Goal: Task Accomplishment & Management: Use online tool/utility

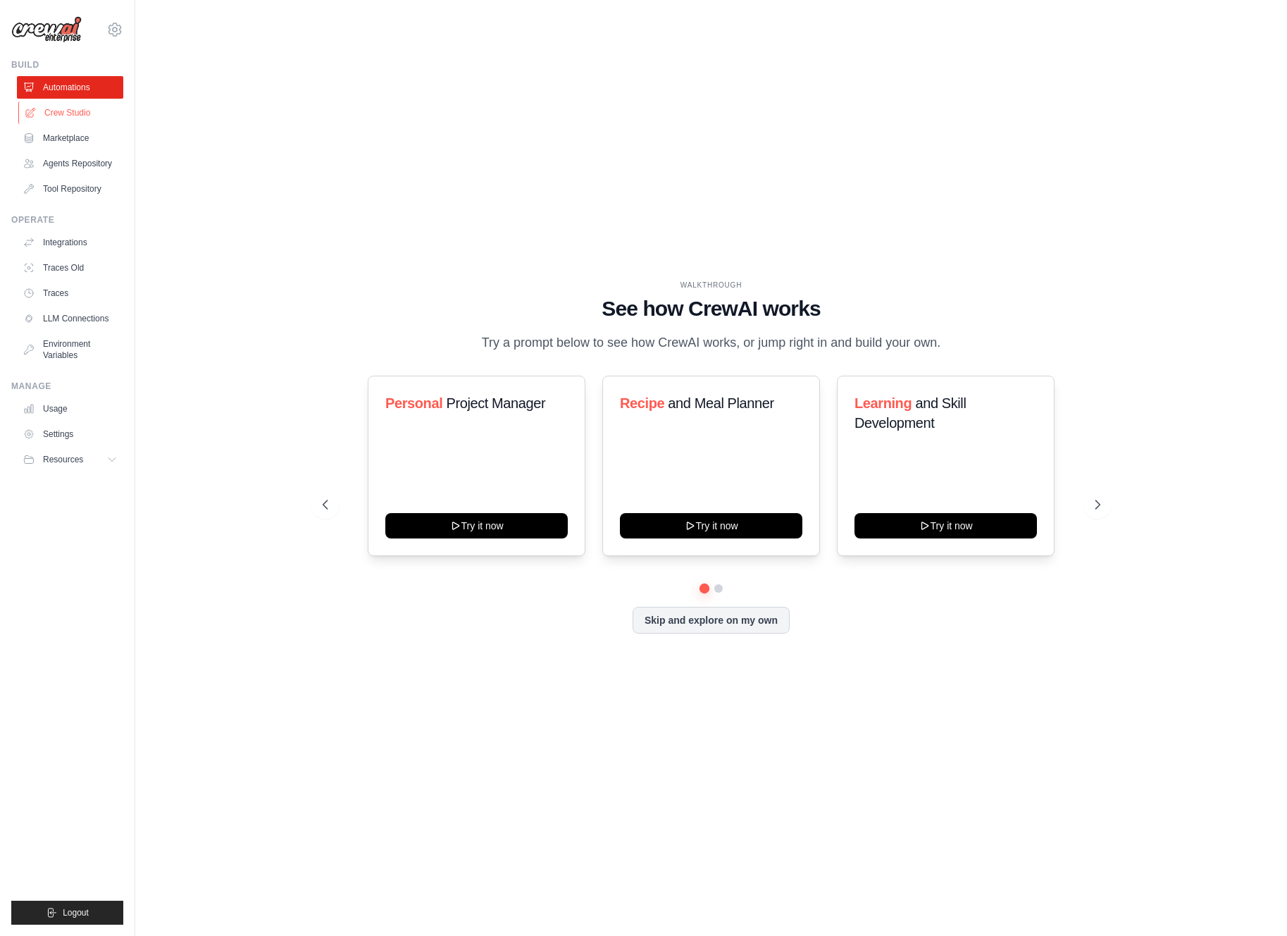
click at [95, 109] on link "Crew Studio" at bounding box center [71, 112] width 106 height 23
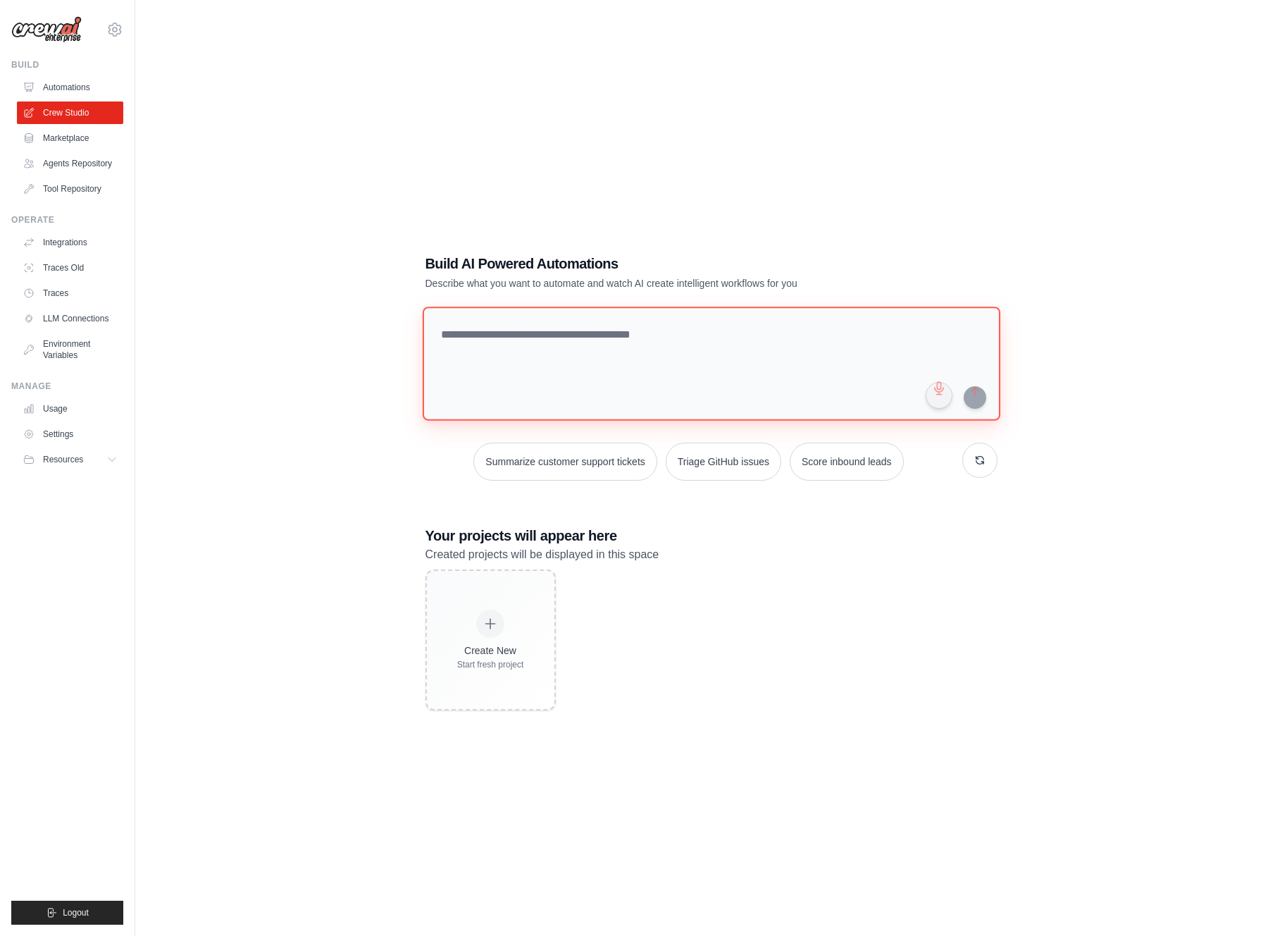
click at [453, 338] on textarea at bounding box center [711, 364] width 578 height 114
click at [66, 89] on link "Automations" at bounding box center [71, 87] width 106 height 23
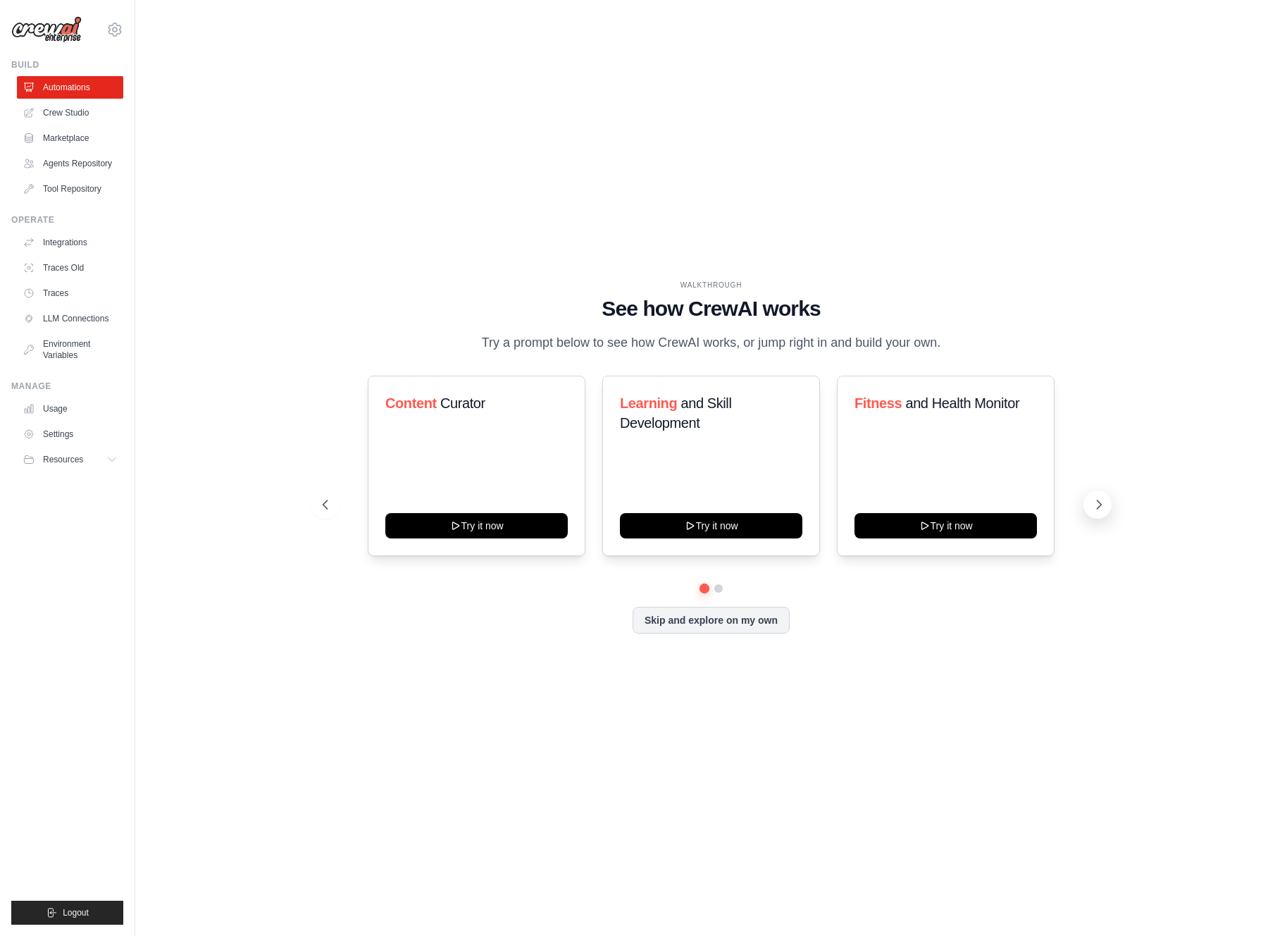
click at [1094, 503] on icon at bounding box center [1099, 505] width 14 height 14
click at [1100, 508] on icon at bounding box center [1099, 505] width 14 height 14
click at [709, 617] on button "Skip and explore on my own" at bounding box center [711, 618] width 157 height 27
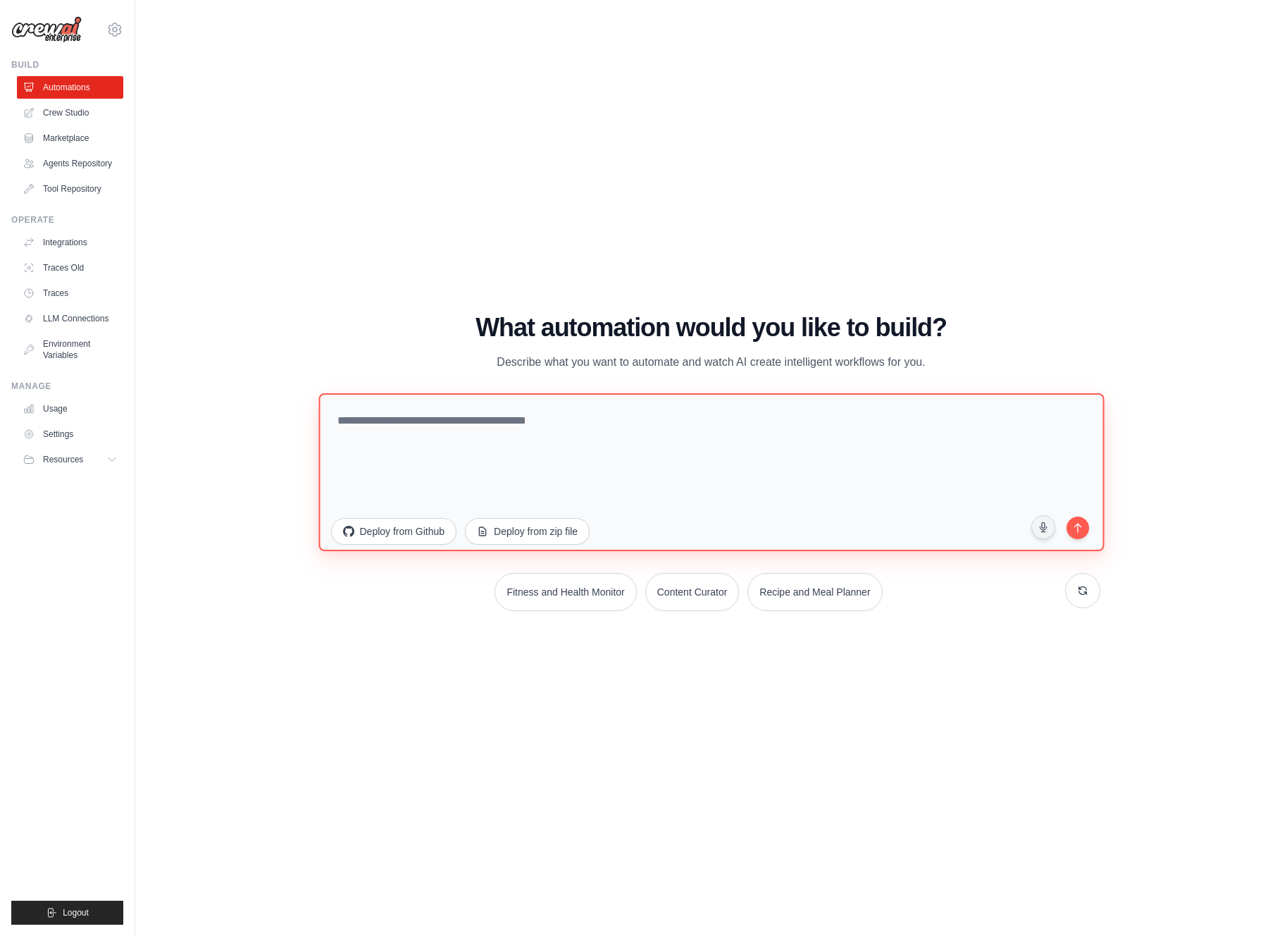
click at [518, 466] on textarea at bounding box center [712, 472] width 786 height 158
type textarea "*"
type textarea "**********"
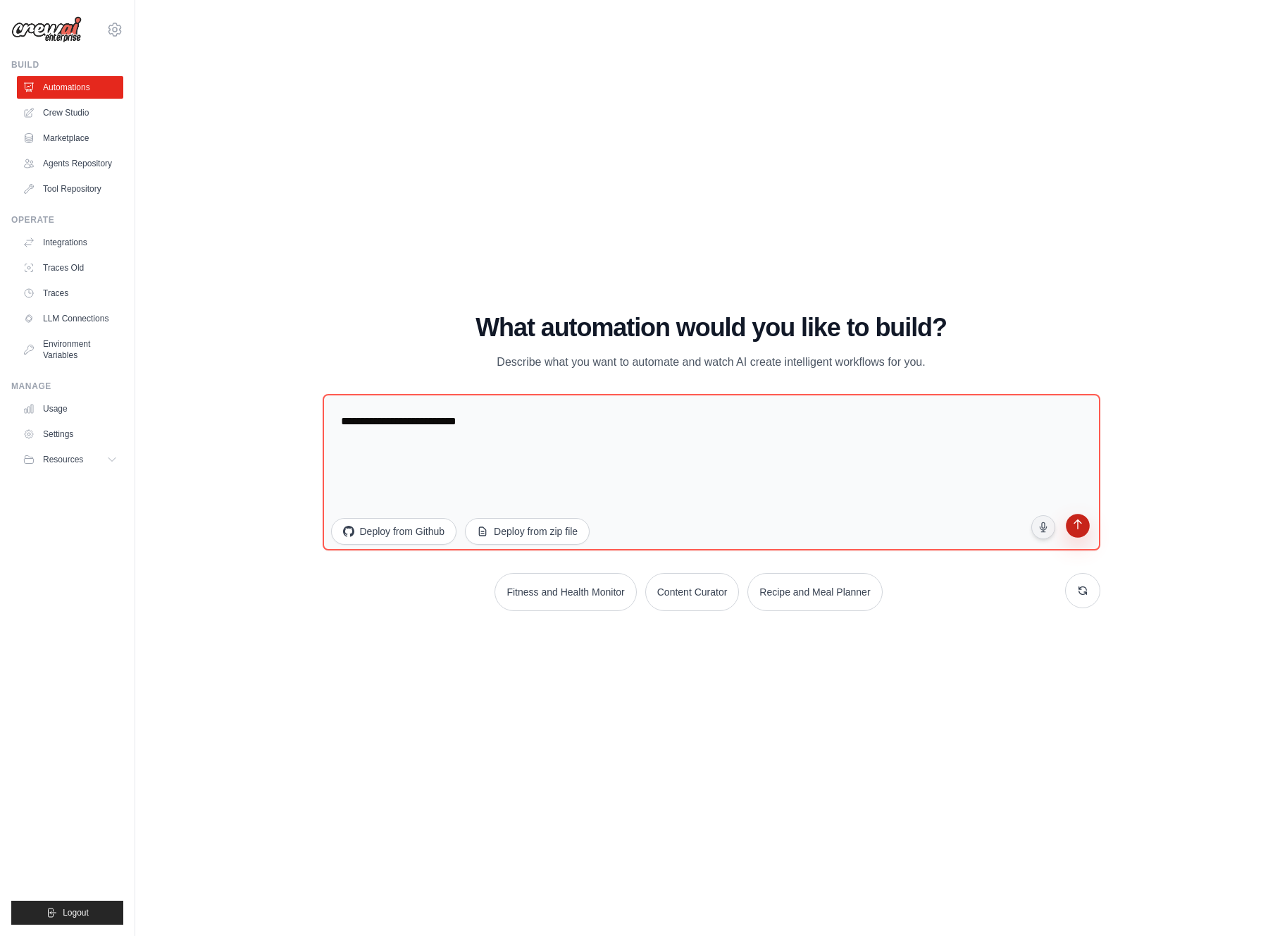
click at [1078, 534] on button "submit" at bounding box center [1077, 527] width 27 height 27
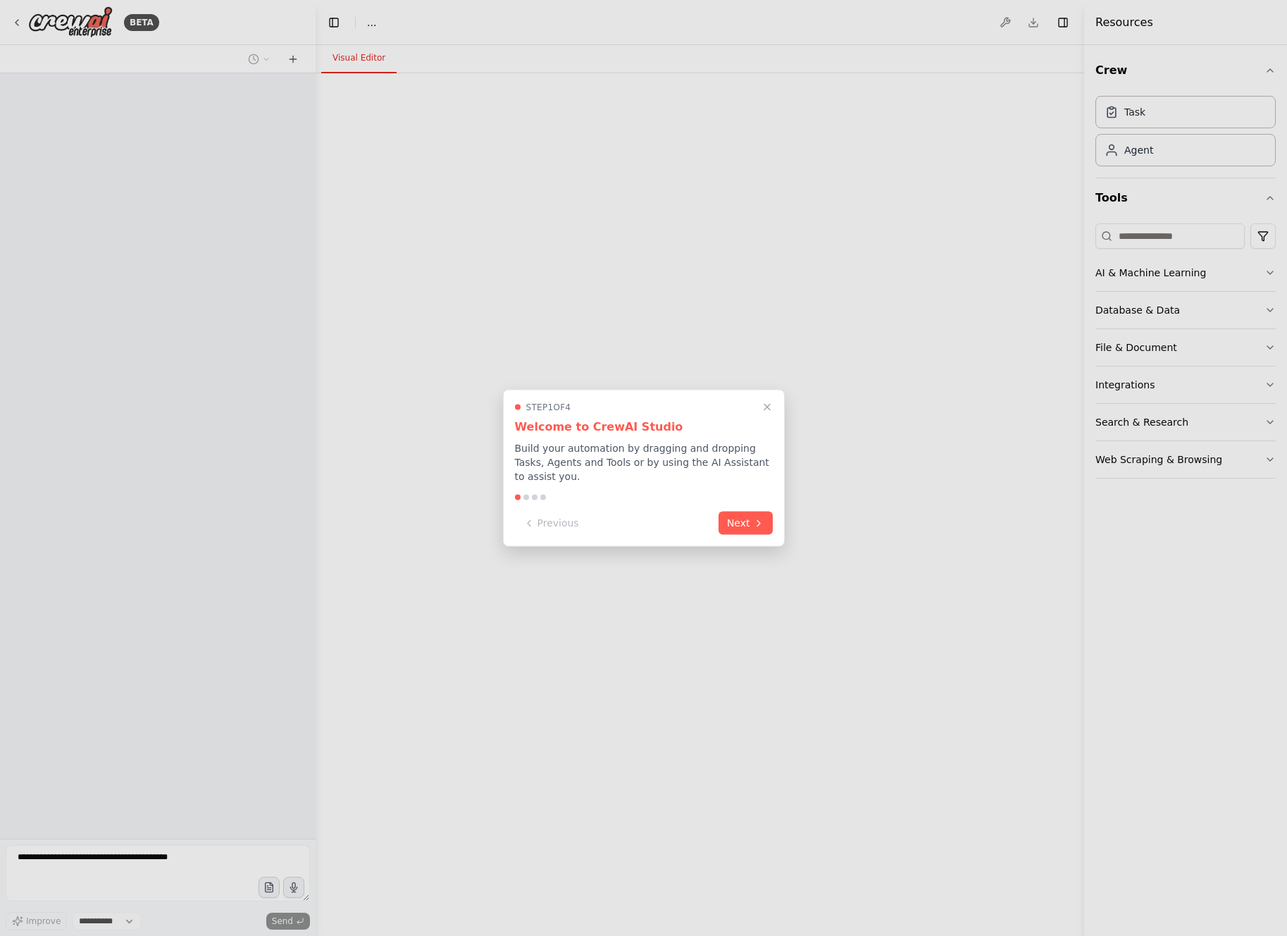
select select "****"
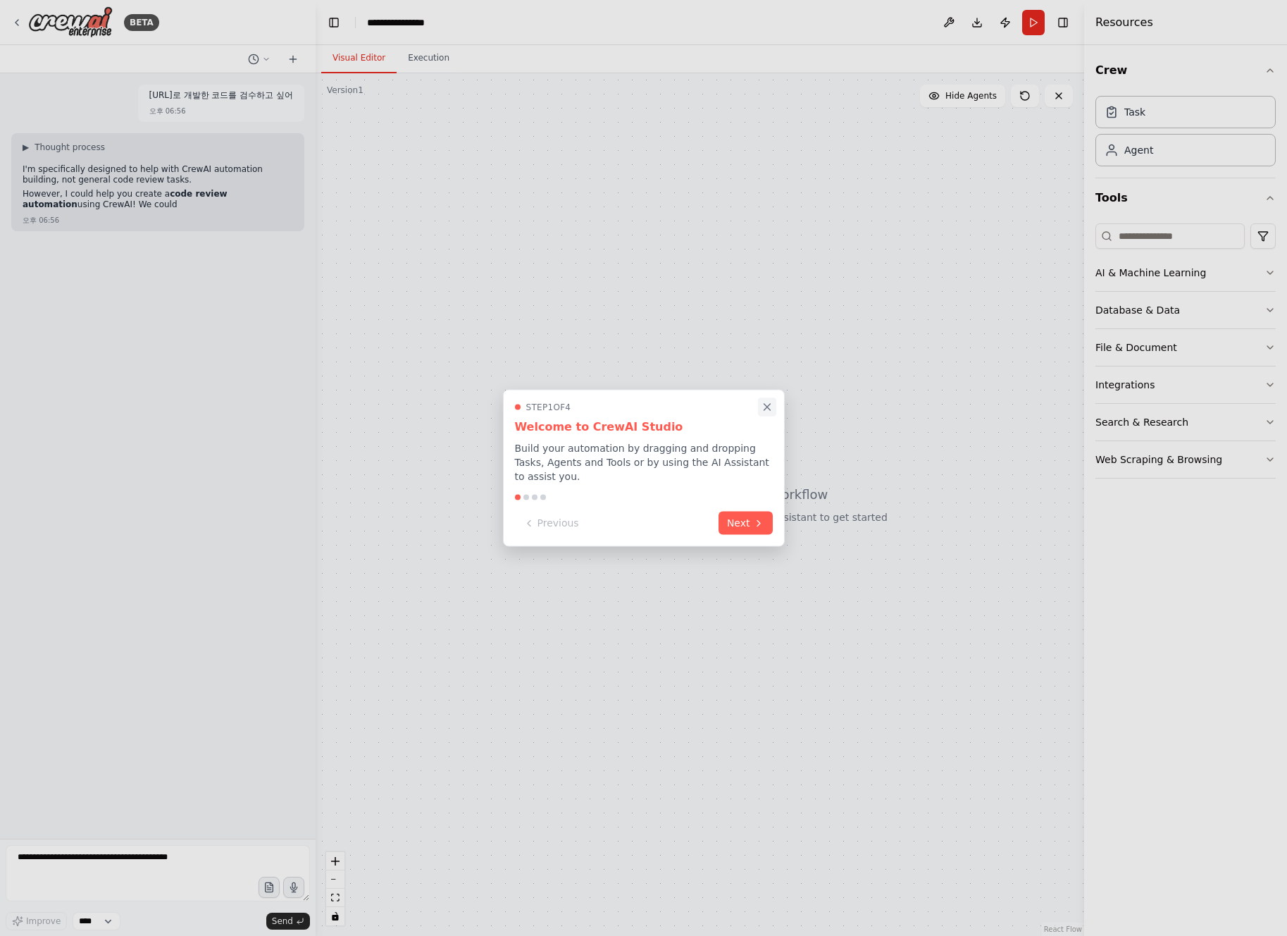
click at [768, 409] on icon "Close walkthrough" at bounding box center [767, 407] width 13 height 13
